Goal: Task Accomplishment & Management: Use online tool/utility

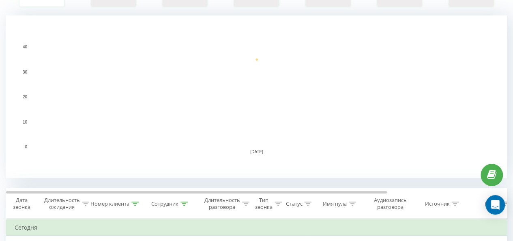
scroll to position [243, 0]
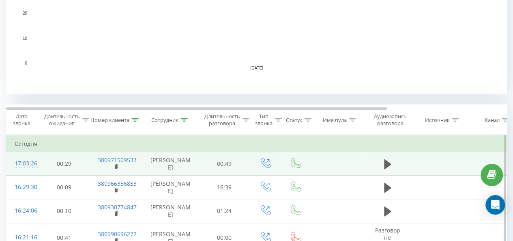
scroll to position [284, 0]
